Goal: Task Accomplishment & Management: Use online tool/utility

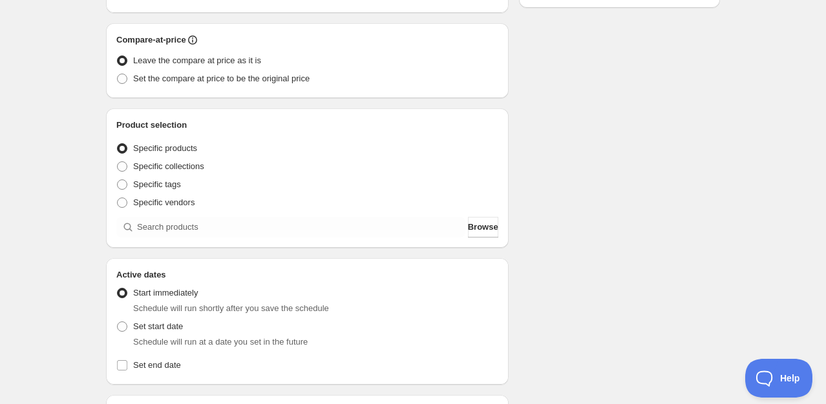
scroll to position [299, 0]
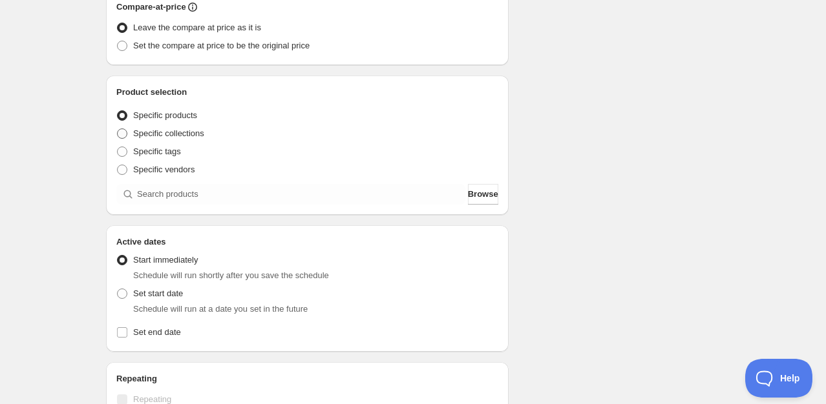
click at [185, 133] on span "Specific collections" at bounding box center [168, 134] width 71 height 10
click at [118, 129] on input "Specific collections" at bounding box center [117, 129] width 1 height 1
radio input "true"
click at [231, 183] on div "Product selection Entity type Specific products Specific collections Specific t…" at bounding box center [307, 145] width 382 height 119
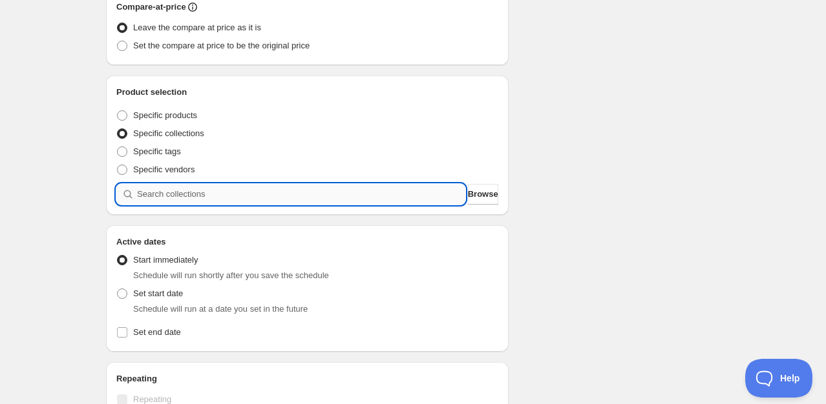
click at [227, 192] on input "search" at bounding box center [301, 194] width 328 height 21
type input "w"
click at [179, 195] on input "search" at bounding box center [301, 194] width 328 height 21
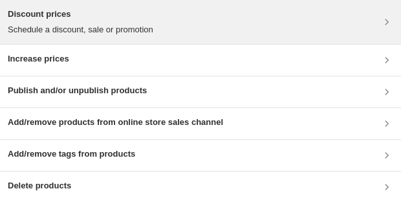
click at [182, 27] on div "Discount prices Schedule a discount, sale or promotion" at bounding box center [200, 22] width 385 height 28
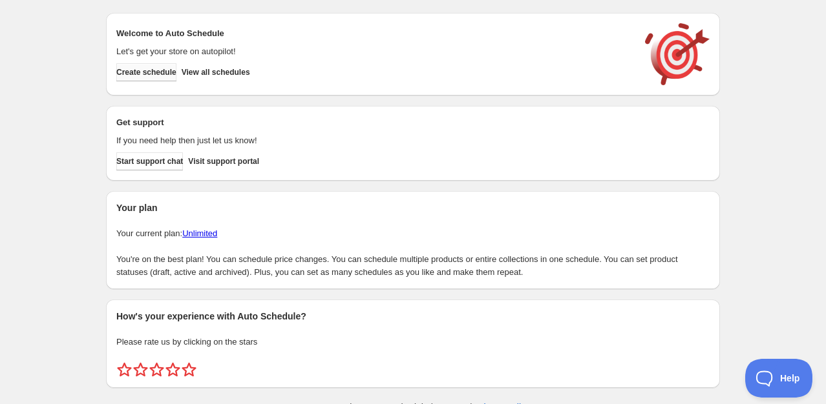
click at [154, 69] on span "Create schedule" at bounding box center [146, 72] width 60 height 10
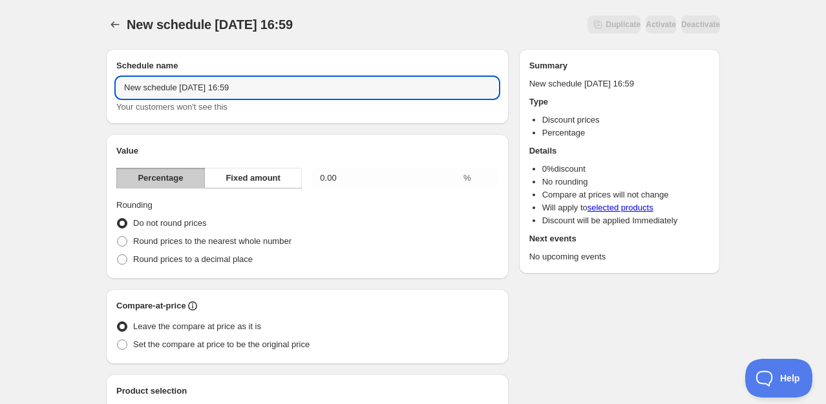
drag, startPoint x: 258, startPoint y: 87, endPoint x: 114, endPoint y: 90, distance: 144.7
click at [114, 90] on div "Schedule name New schedule Aug 29 2025 16:59 Your customers won't see this" at bounding box center [307, 86] width 402 height 75
type input "Welcome to The Motherhood"
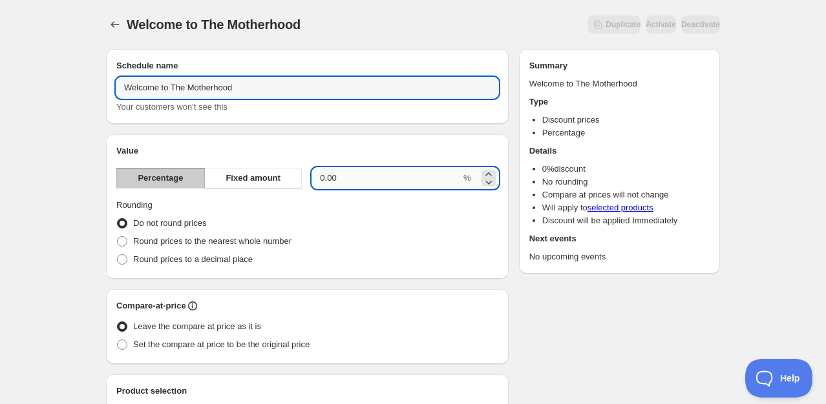
click at [344, 185] on input "0.00" at bounding box center [386, 178] width 149 height 21
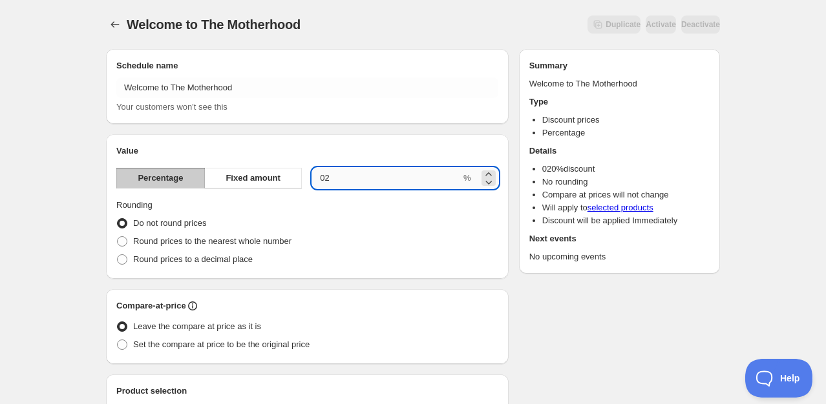
type input "0"
type input "20"
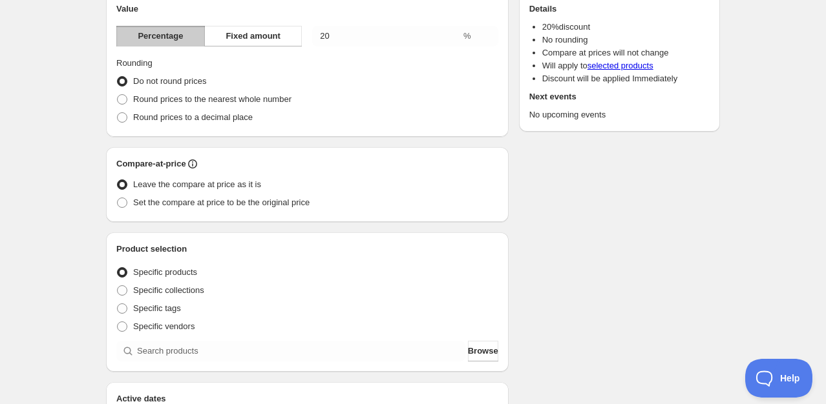
scroll to position [230, 0]
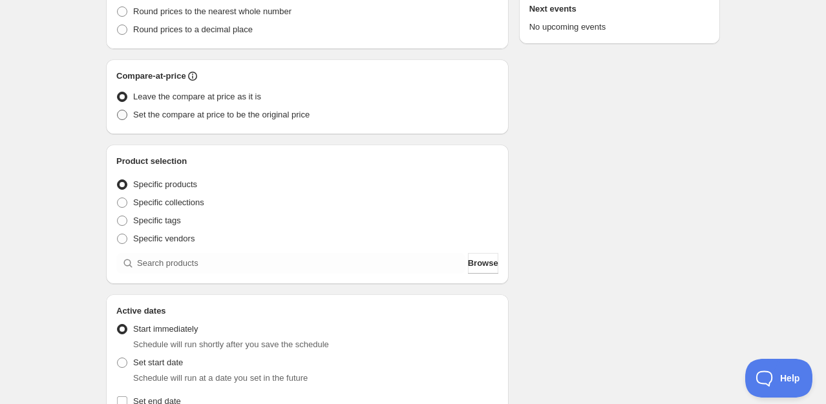
click at [214, 115] on span "Set the compare at price to be the original price" at bounding box center [221, 115] width 176 height 10
click at [118, 110] on input "Set the compare at price to be the original price" at bounding box center [117, 110] width 1 height 1
radio input "true"
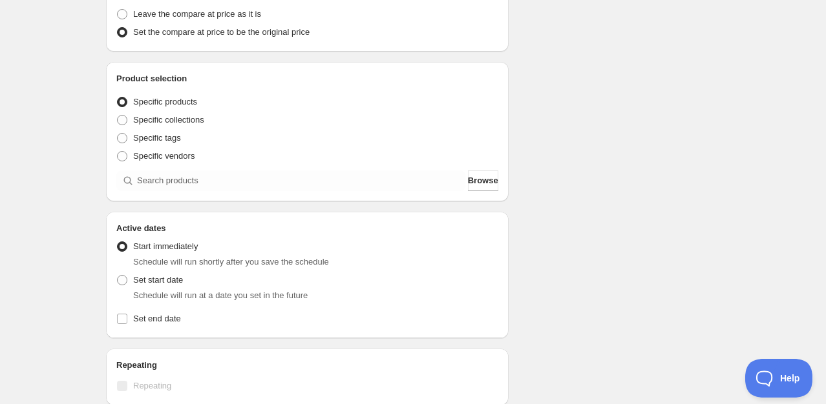
scroll to position [314, 0]
click at [176, 119] on span "Specific collections" at bounding box center [168, 119] width 71 height 10
click at [118, 114] on input "Specific collections" at bounding box center [117, 114] width 1 height 1
radio input "true"
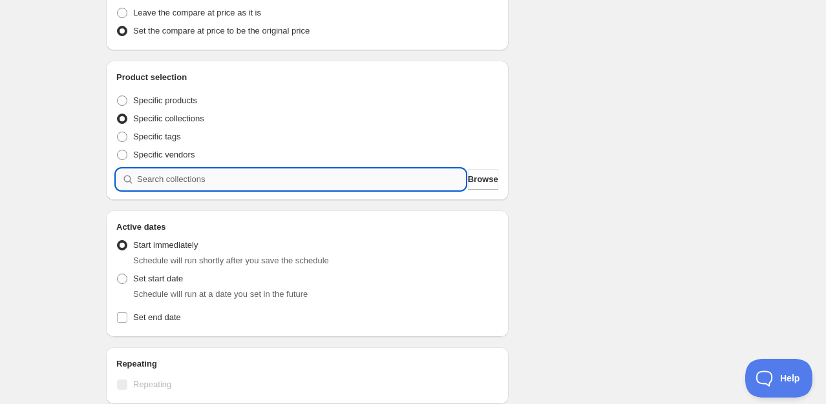
click at [182, 182] on input "search" at bounding box center [301, 179] width 328 height 21
type input "w"
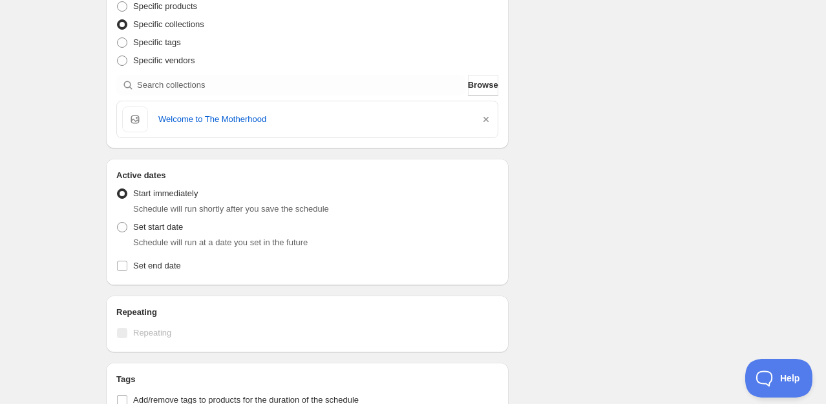
scroll to position [410, 0]
click at [157, 239] on span "Schedule will run at a date you set in the future" at bounding box center [220, 241] width 174 height 10
click at [125, 228] on span at bounding box center [122, 226] width 10 height 10
click at [118, 222] on input "Set start date" at bounding box center [117, 221] width 1 height 1
radio input "true"
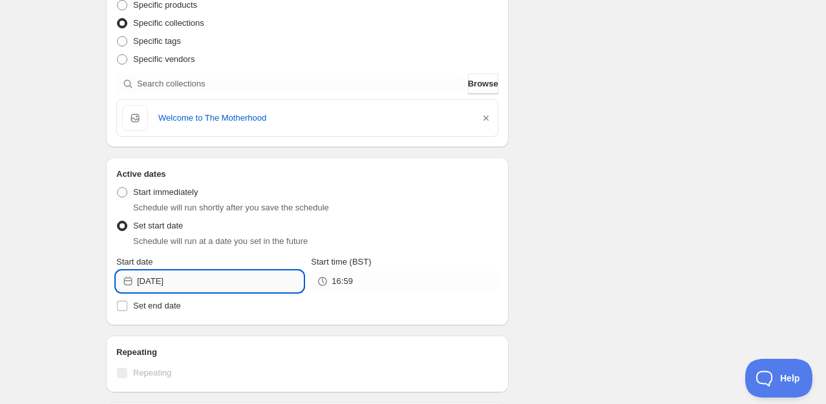
click at [193, 280] on input "2025-08-29" at bounding box center [220, 281] width 166 height 21
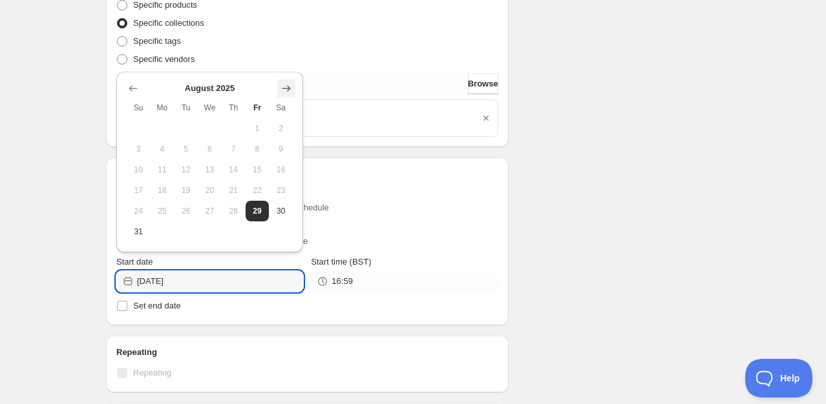
click at [285, 85] on icon "Show next month, September 2025" at bounding box center [286, 88] width 13 height 13
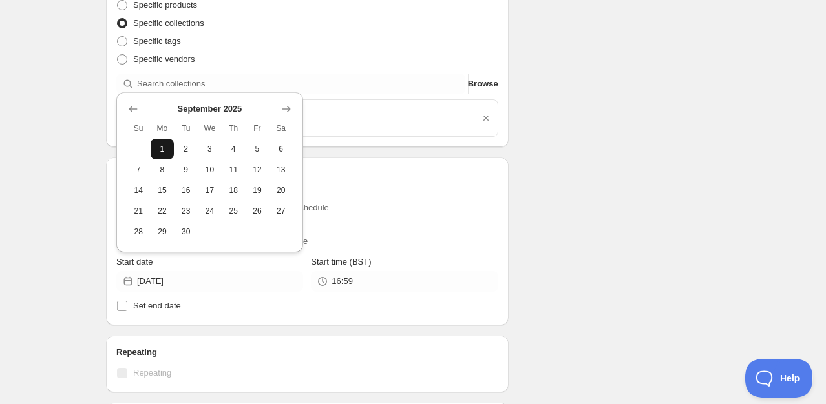
click at [170, 142] on button "1" at bounding box center [163, 149] width 24 height 21
type input "2025-09-01"
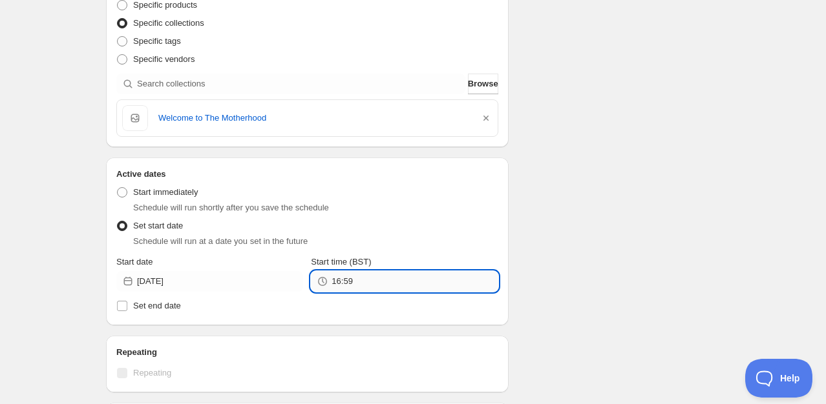
click at [359, 280] on input "16:59" at bounding box center [414, 281] width 166 height 21
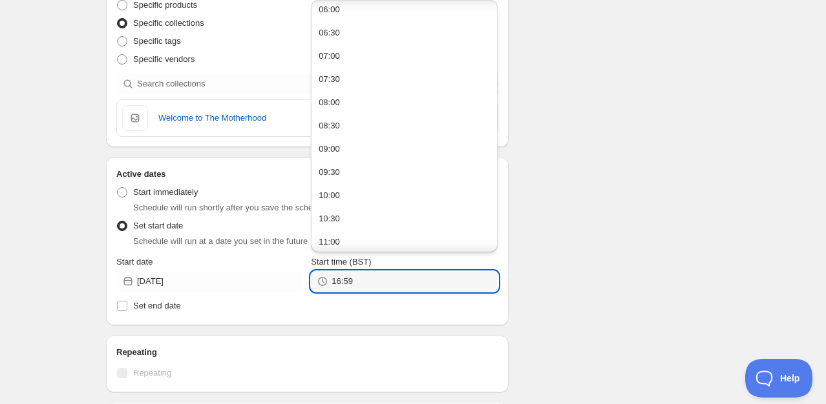
scroll to position [284, 0]
click at [351, 104] on button "08:00" at bounding box center [404, 102] width 179 height 21
type input "08:00"
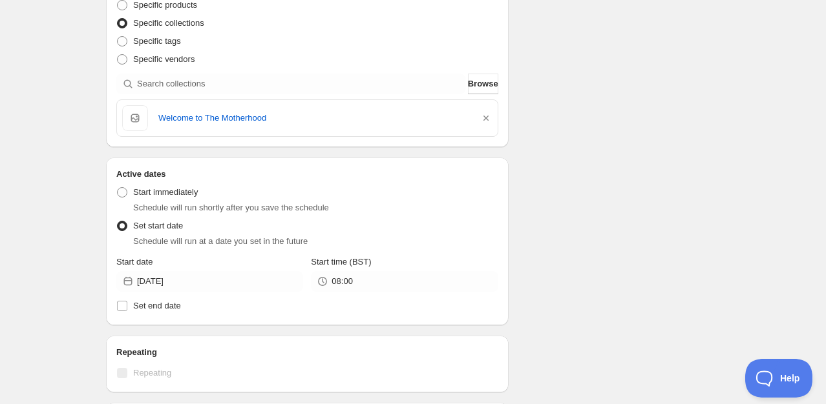
click at [603, 278] on div "Schedule name Welcome to The Motherhood Your customers won't see this Value Per…" at bounding box center [408, 116] width 624 height 975
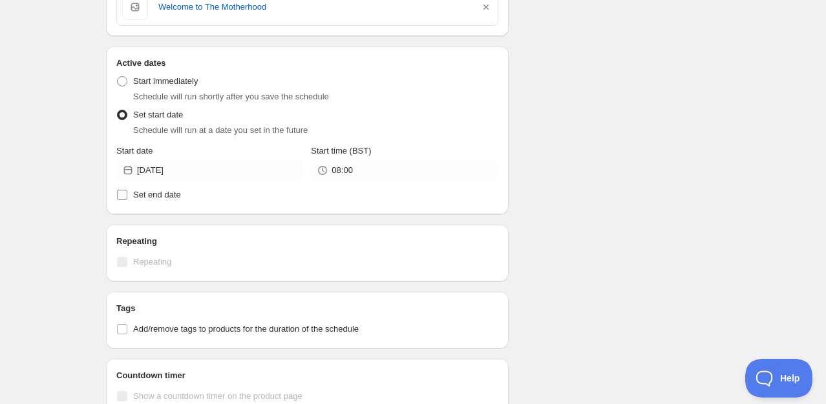
click at [156, 196] on span "Set end date" at bounding box center [157, 195] width 48 height 10
click at [127, 196] on input "Set end date" at bounding box center [122, 195] width 10 height 10
checkbox input "true"
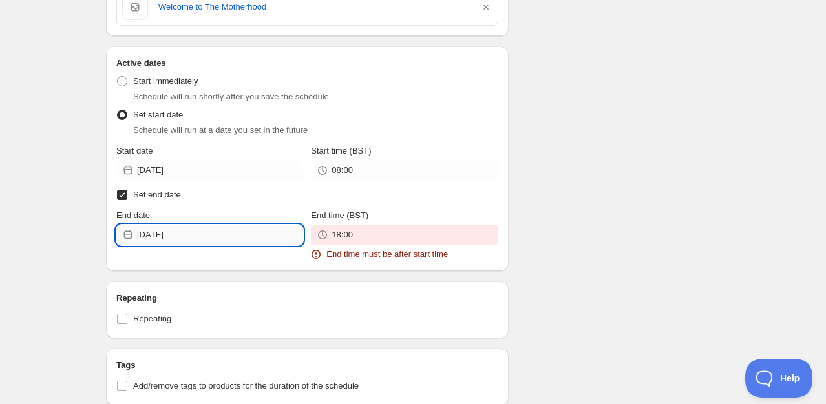
click at [214, 229] on input "2025-08-29" at bounding box center [220, 235] width 166 height 21
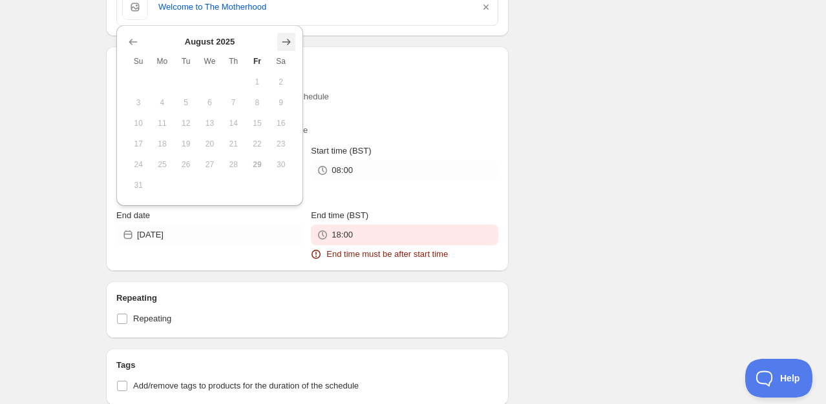
click at [289, 42] on icon "Show next month, September 2025" at bounding box center [286, 42] width 8 height 6
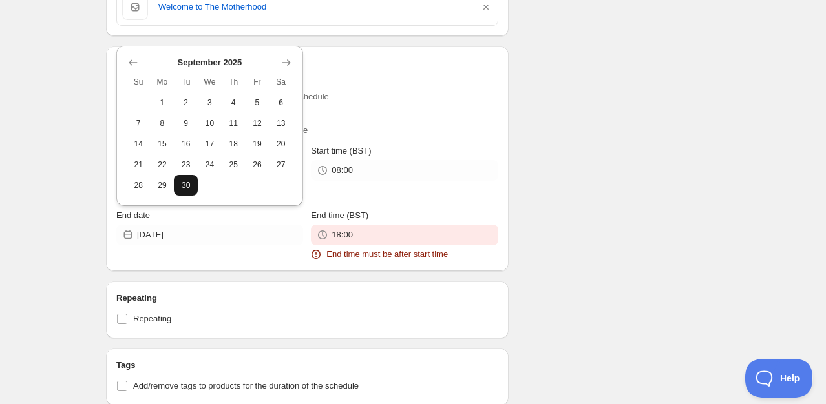
click at [186, 189] on span "30" at bounding box center [186, 185] width 14 height 10
type input "2025-09-30"
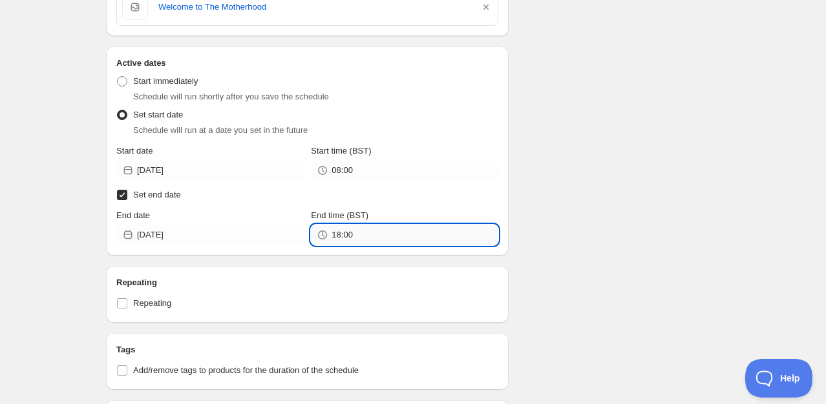
click at [366, 236] on input "18:00" at bounding box center [414, 235] width 166 height 21
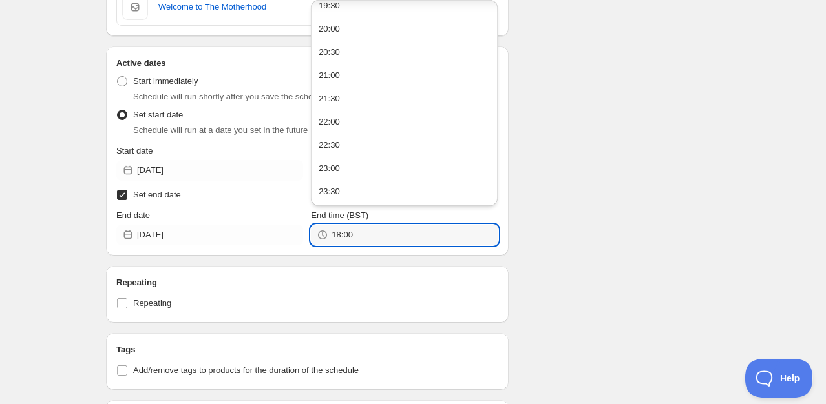
scroll to position [531, 0]
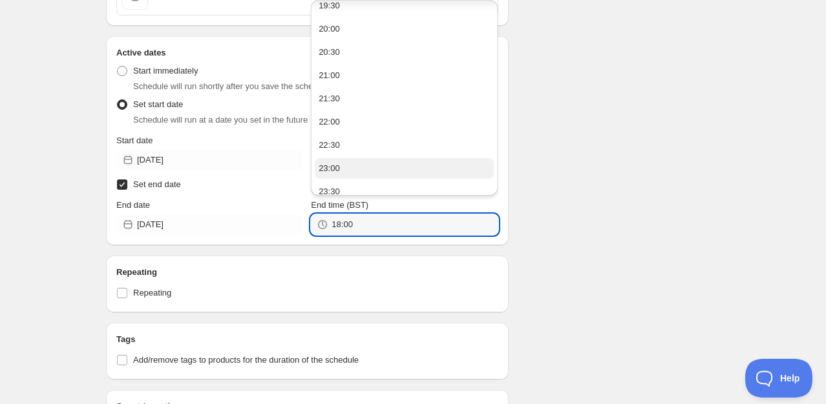
click at [377, 166] on button "23:00" at bounding box center [404, 168] width 179 height 21
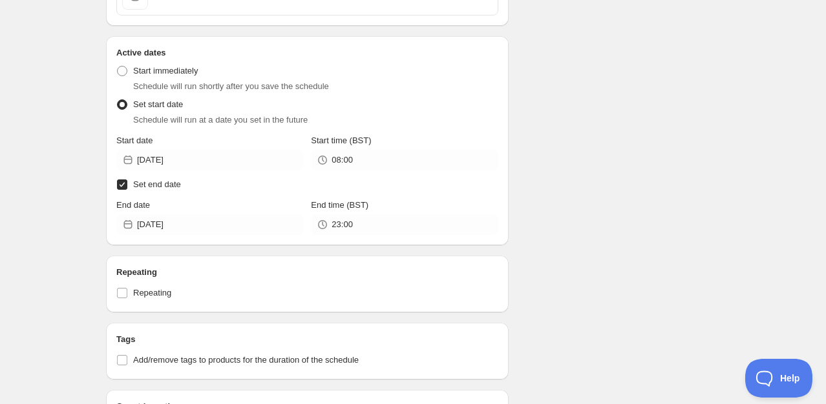
type input "23:00"
click at [576, 203] on div "Schedule name Welcome to The Motherhood Your customers won't see this Value Per…" at bounding box center [408, 16] width 624 height 1017
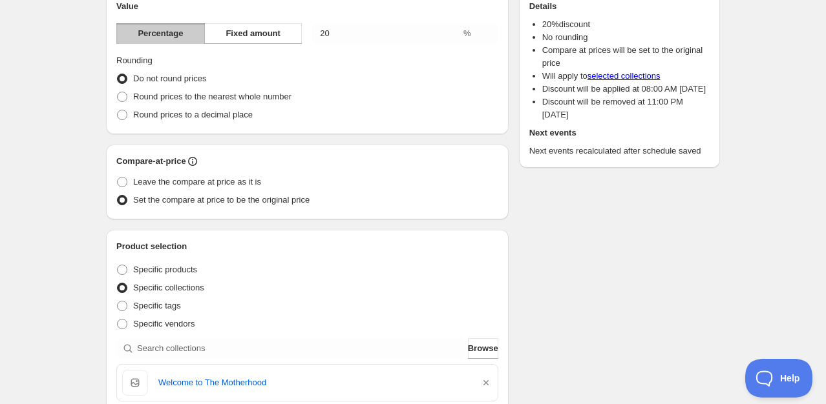
scroll to position [0, 0]
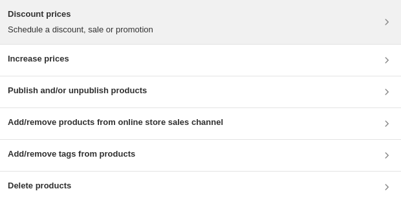
click at [68, 23] on p "Schedule a discount, sale or promotion" at bounding box center [80, 29] width 145 height 13
